Goal: Navigation & Orientation: Find specific page/section

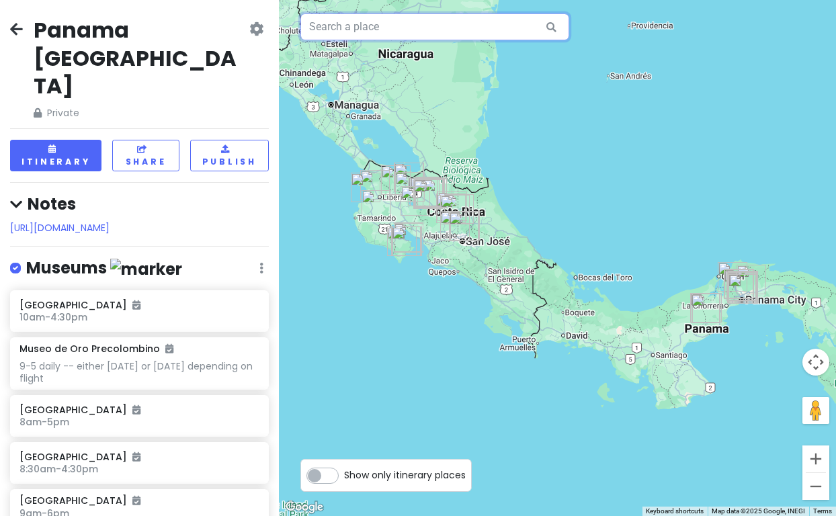
click at [360, 25] on input "text" at bounding box center [434, 26] width 269 height 27
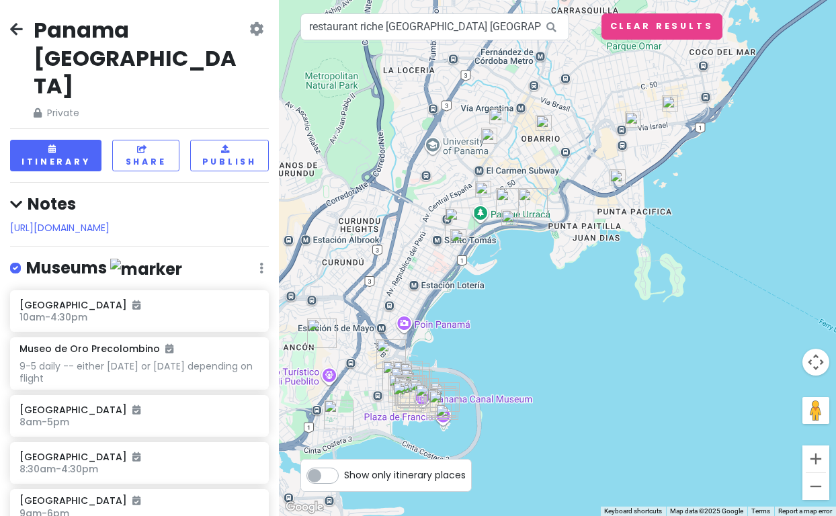
click at [445, 411] on img at bounding box center [444, 412] width 16 height 16
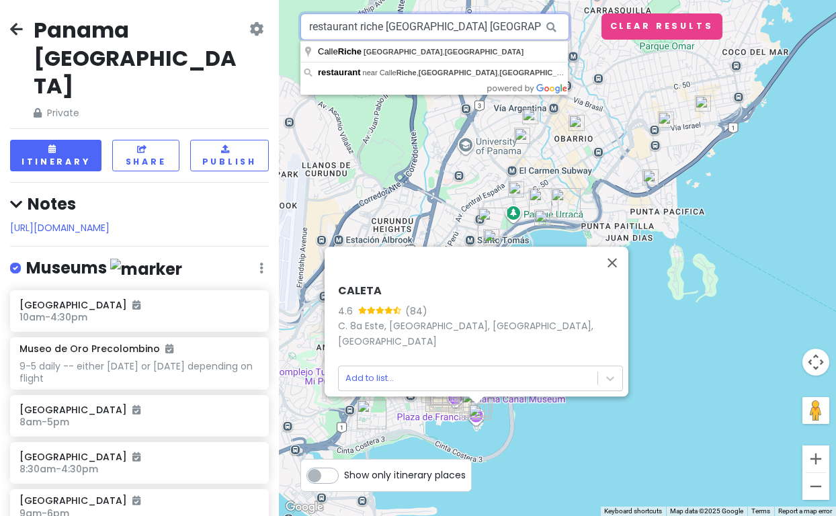
click at [383, 28] on input "restaurant riche [GEOGRAPHIC_DATA] [GEOGRAPHIC_DATA]" at bounding box center [434, 26] width 269 height 27
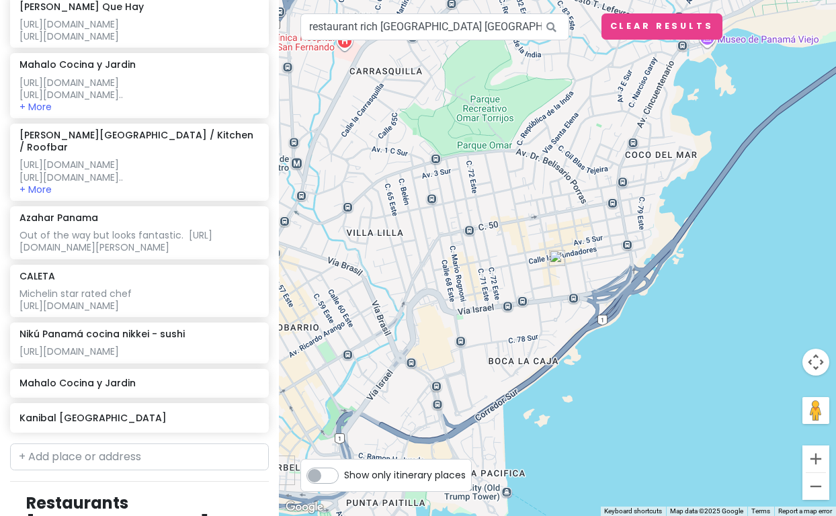
scroll to position [4916, 0]
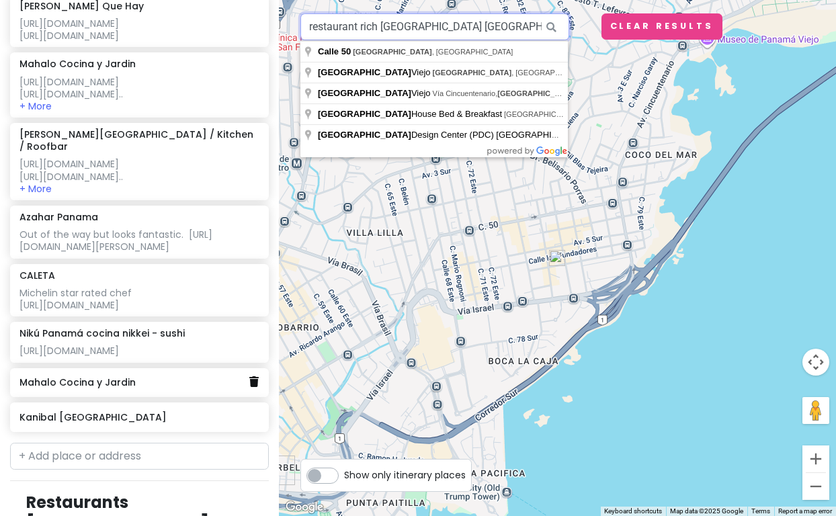
click at [253, 387] on icon at bounding box center [253, 381] width 9 height 11
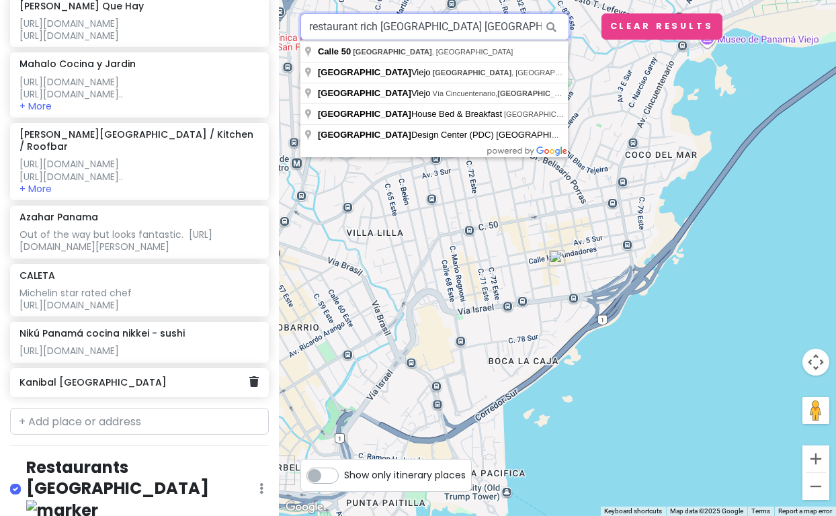
click at [184, 393] on div "Kanibal [GEOGRAPHIC_DATA]" at bounding box center [134, 383] width 230 height 19
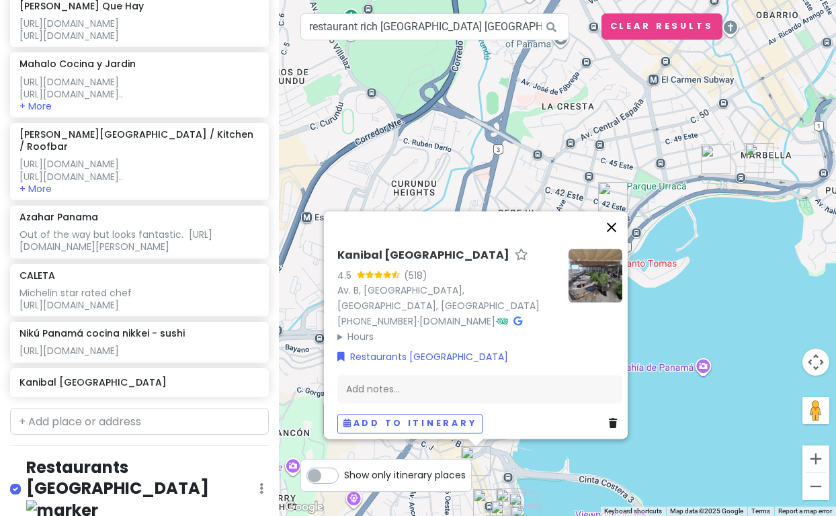
click at [619, 220] on button "Close" at bounding box center [612, 227] width 32 height 32
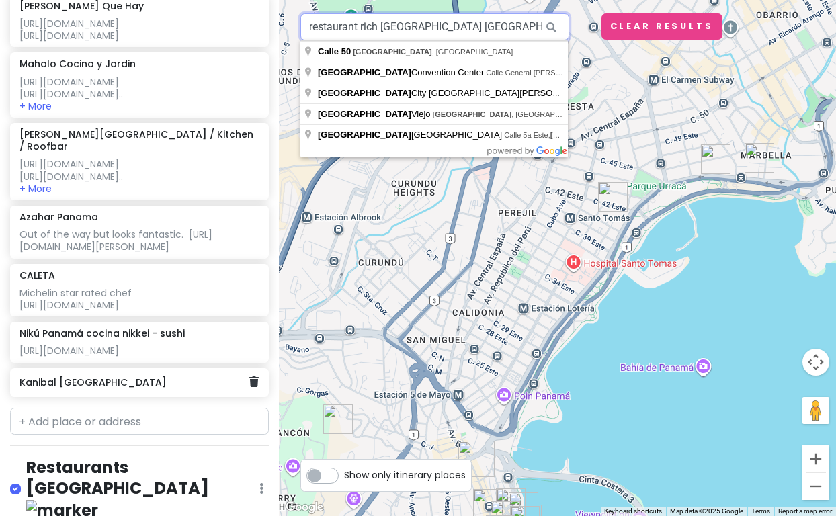
drag, startPoint x: 619, startPoint y: 220, endPoint x: 83, endPoint y: 433, distance: 577.0
click at [83, 389] on h6 "Kanibal [GEOGRAPHIC_DATA]" at bounding box center [134, 382] width 230 height 12
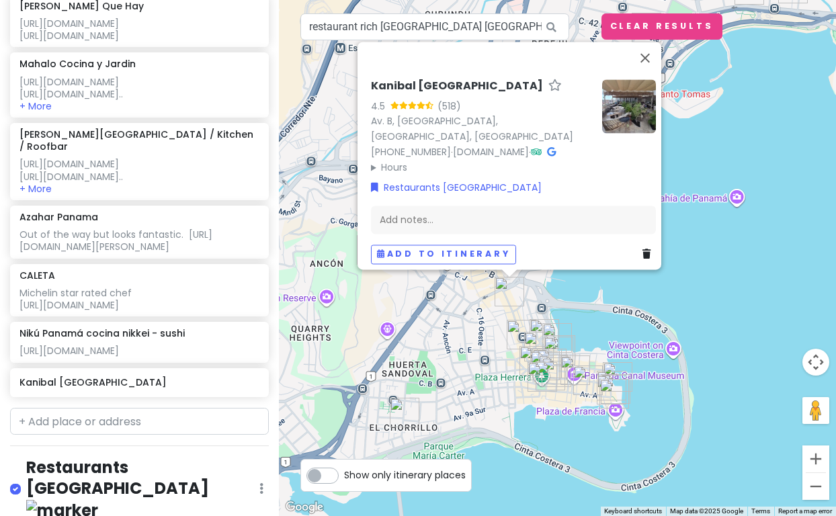
drag, startPoint x: 684, startPoint y: 442, endPoint x: 718, endPoint y: 275, distance: 170.1
click at [718, 275] on div "Kanibal Panamá 4.5 (518) Av. B, [GEOGRAPHIC_DATA], [GEOGRAPHIC_DATA], [GEOGRAPH…" at bounding box center [557, 258] width 557 height 516
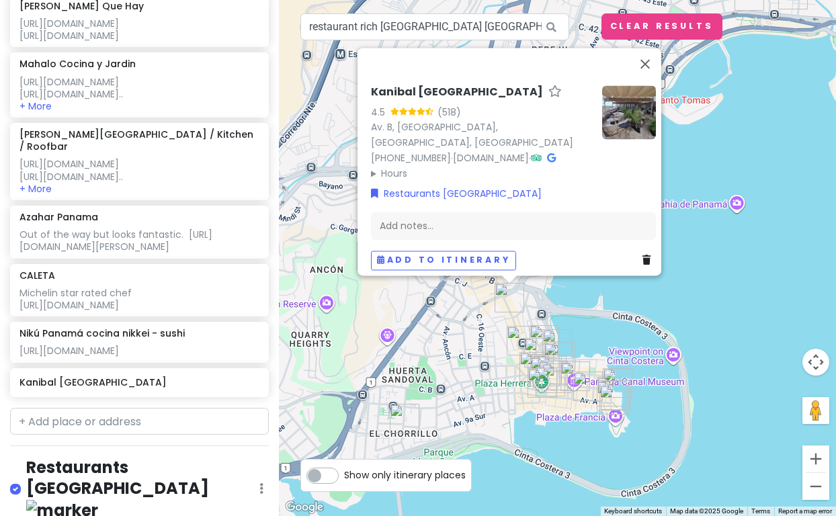
click at [723, 327] on div "Kanibal Panamá 4.5 (518) Av. B, [GEOGRAPHIC_DATA], [GEOGRAPHIC_DATA], [GEOGRAPH…" at bounding box center [557, 258] width 557 height 516
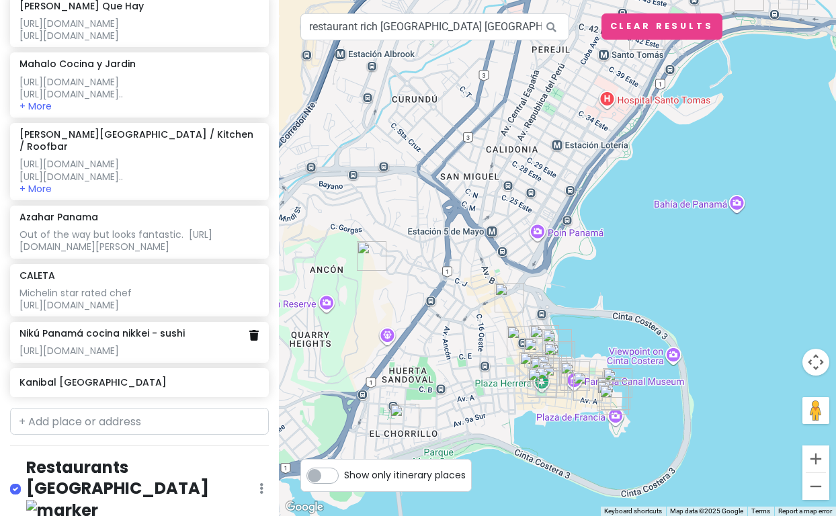
click at [257, 341] on icon at bounding box center [253, 335] width 9 height 11
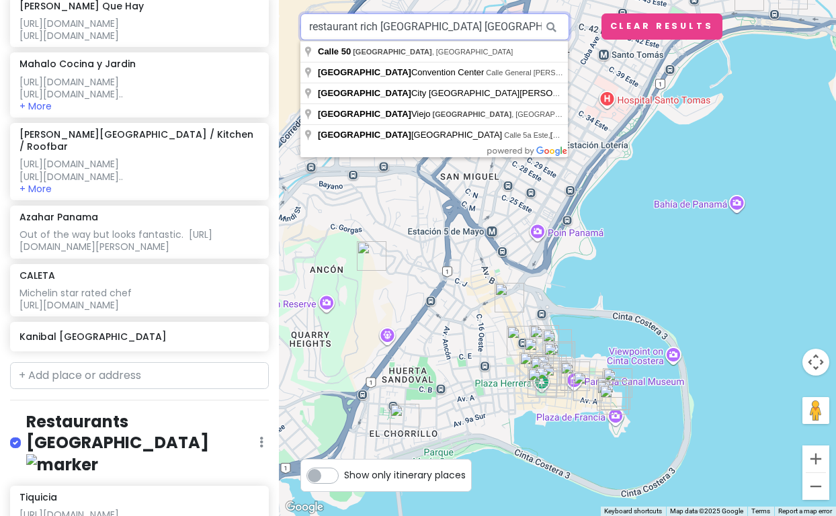
click at [445, 26] on input "restaurant rich [GEOGRAPHIC_DATA] [GEOGRAPHIC_DATA]" at bounding box center [434, 26] width 269 height 27
paste input "Kaandel"
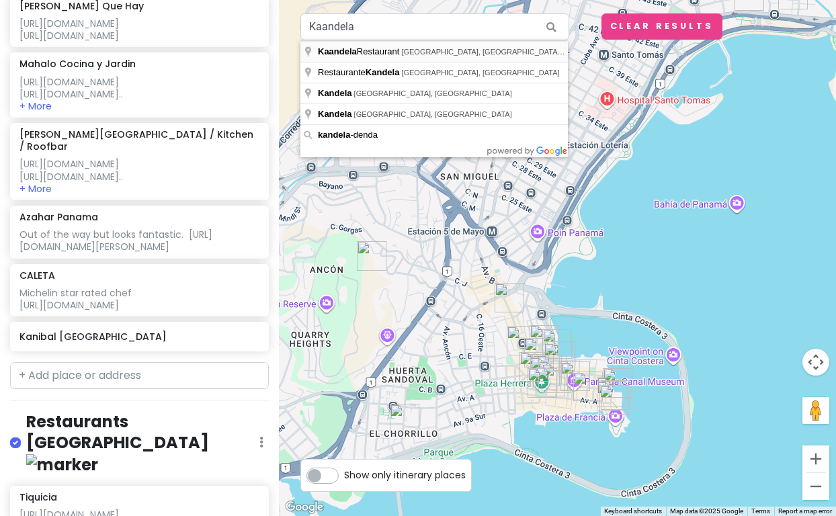
type input "[GEOGRAPHIC_DATA], [GEOGRAPHIC_DATA] [GEOGRAPHIC_DATA], [GEOGRAPHIC_DATA], [GEO…"
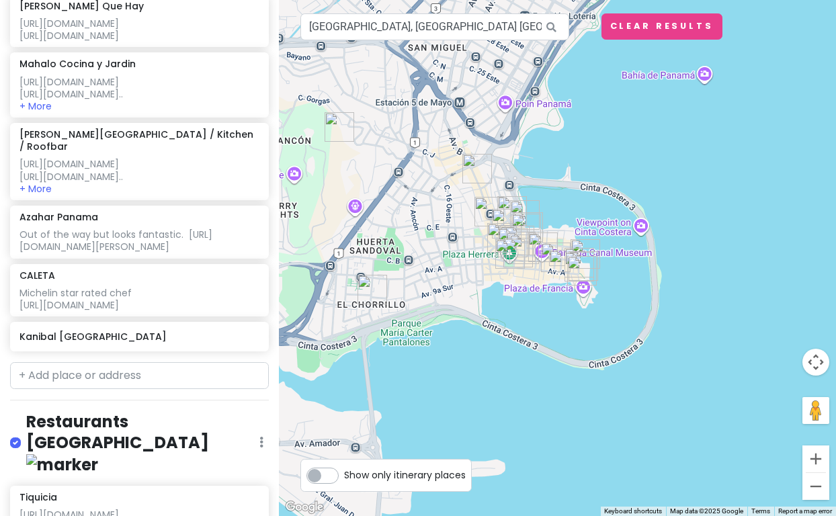
click at [560, 257] on img at bounding box center [557, 258] width 16 height 16
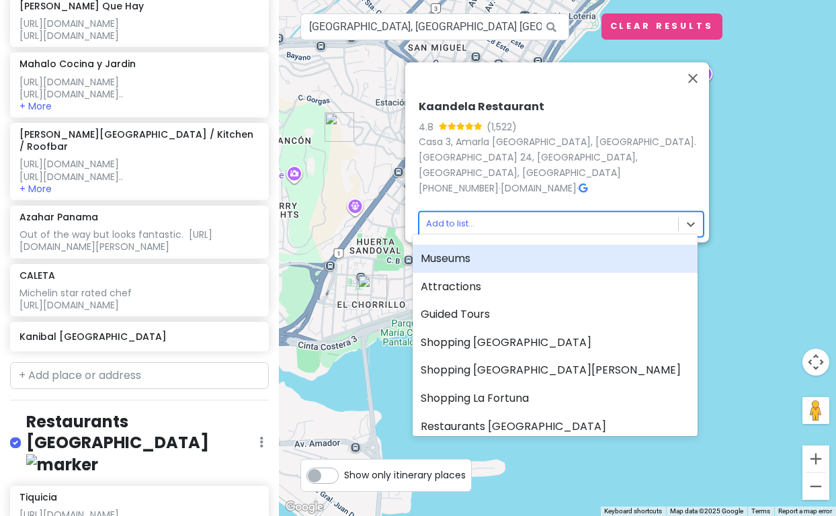
click at [456, 217] on body "[GEOGRAPHIC_DATA] [GEOGRAPHIC_DATA] Private Change Dates Make a Copy Delete Tri…" at bounding box center [418, 258] width 836 height 516
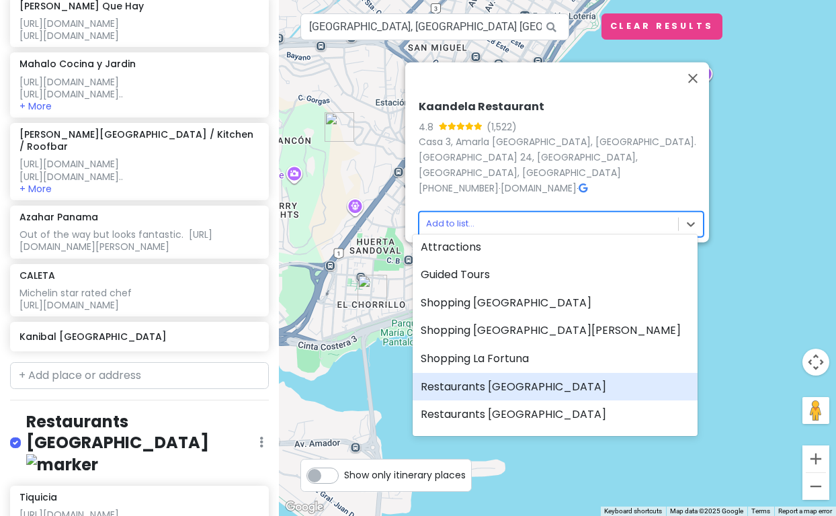
scroll to position [41, 0]
click at [480, 385] on div "Restaurants [GEOGRAPHIC_DATA]" at bounding box center [555, 386] width 285 height 28
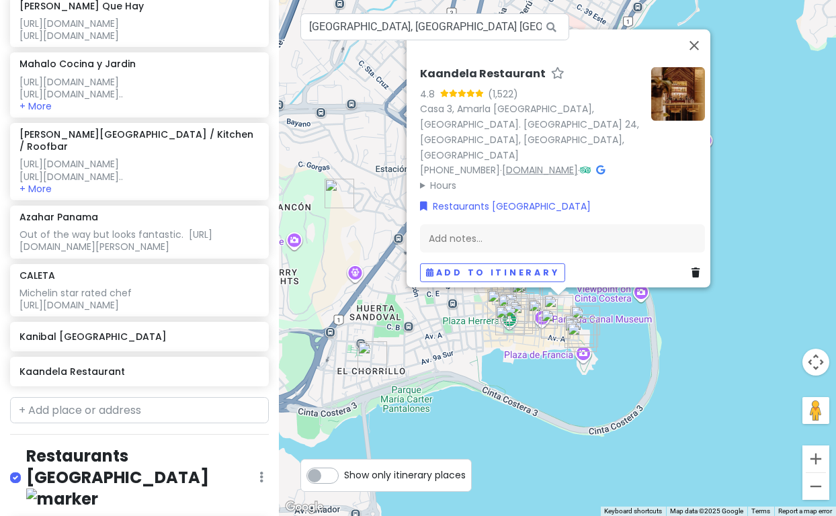
click at [532, 164] on link "[DOMAIN_NAME]" at bounding box center [540, 169] width 76 height 13
click at [432, 229] on div "Add notes..." at bounding box center [562, 239] width 285 height 28
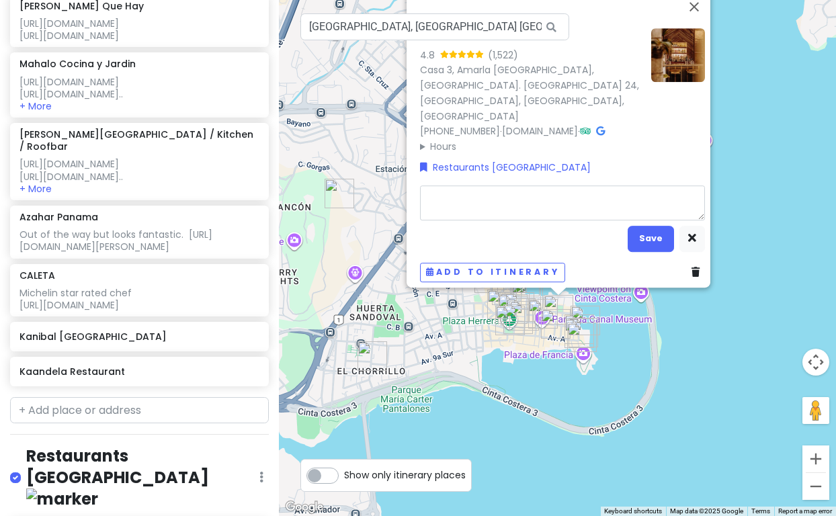
type textarea "x"
type textarea "[URL][DOMAIN_NAME]"
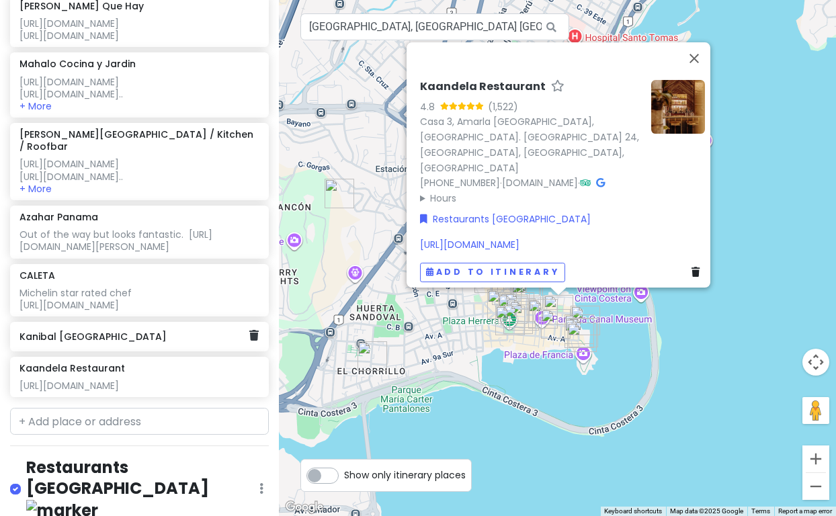
click at [84, 343] on h6 "Kanibal [GEOGRAPHIC_DATA]" at bounding box center [134, 337] width 230 height 12
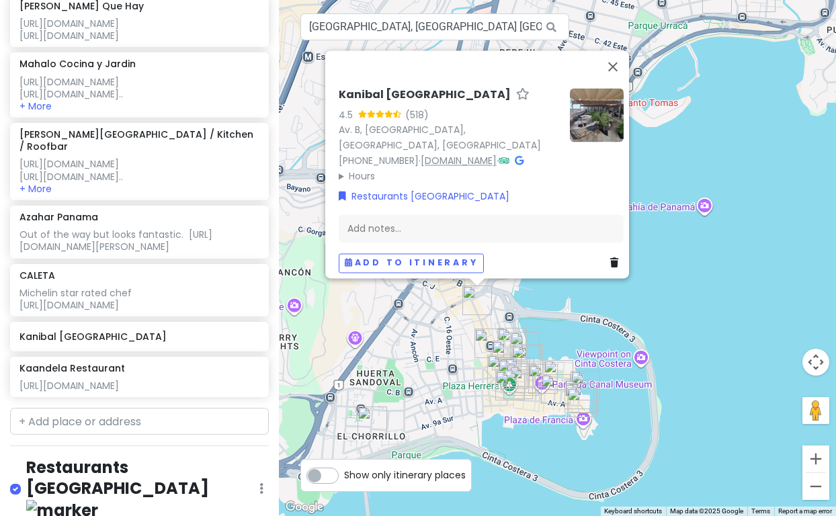
click at [469, 154] on link "[DOMAIN_NAME]" at bounding box center [459, 160] width 76 height 13
